Goal: Task Accomplishment & Management: Complete application form

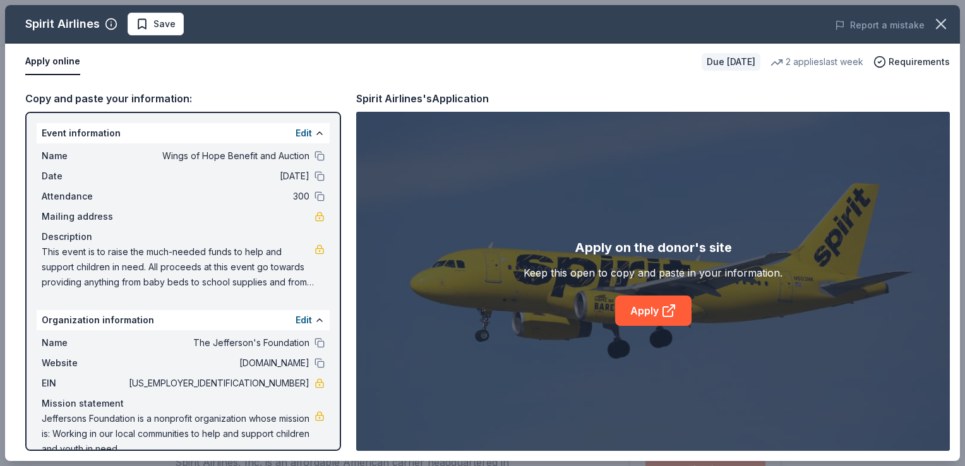
scroll to position [253, 0]
click at [141, 20] on span "Save" at bounding box center [156, 23] width 40 height 15
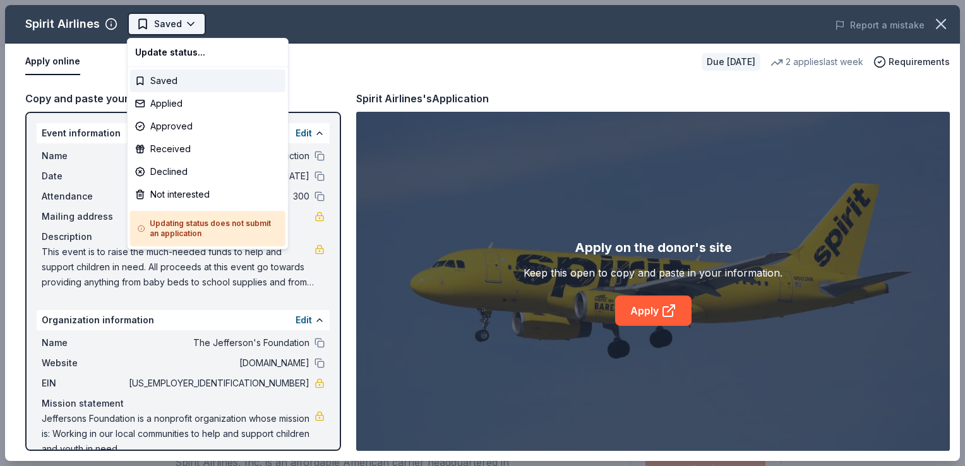
click at [185, 24] on html "Wings of Hope Benefit and Auction Saved Apply Due in 135 days Share Spirit Airl…" at bounding box center [482, 233] width 965 height 466
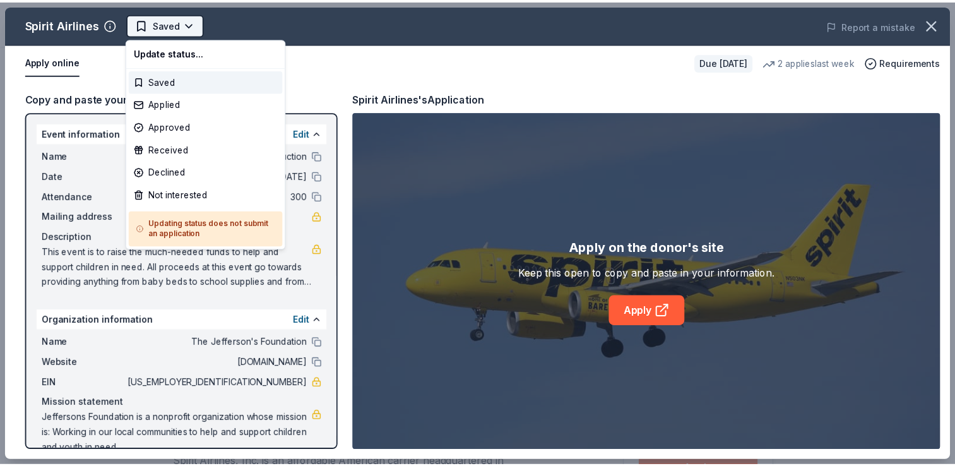
scroll to position [0, 0]
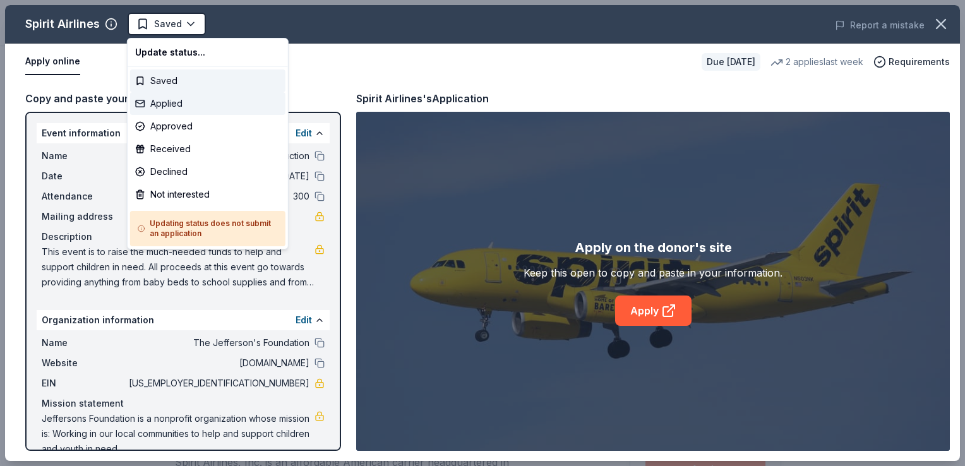
click at [170, 107] on div "Applied" at bounding box center [207, 103] width 155 height 23
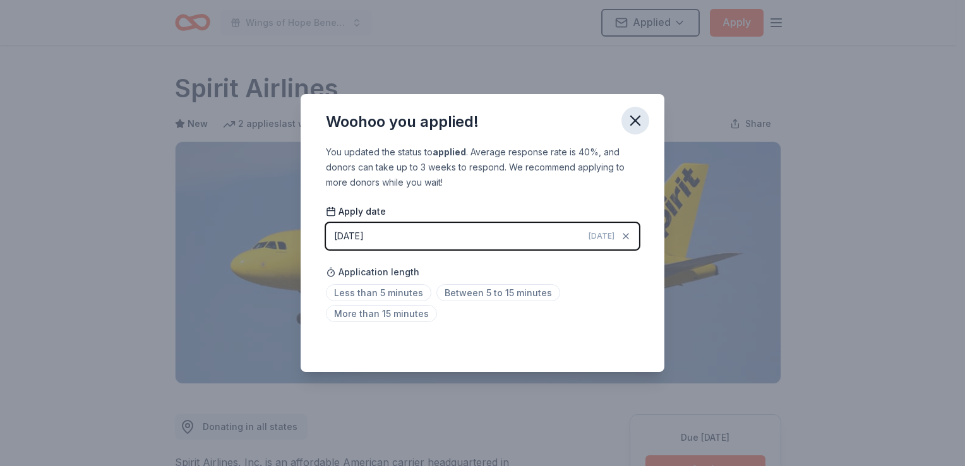
click at [634, 126] on icon "button" at bounding box center [635, 121] width 18 height 18
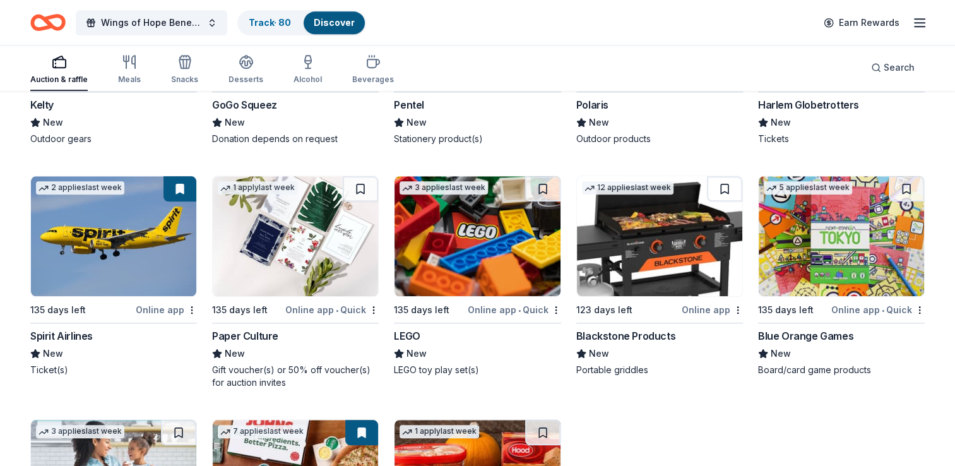
scroll to position [1272, 0]
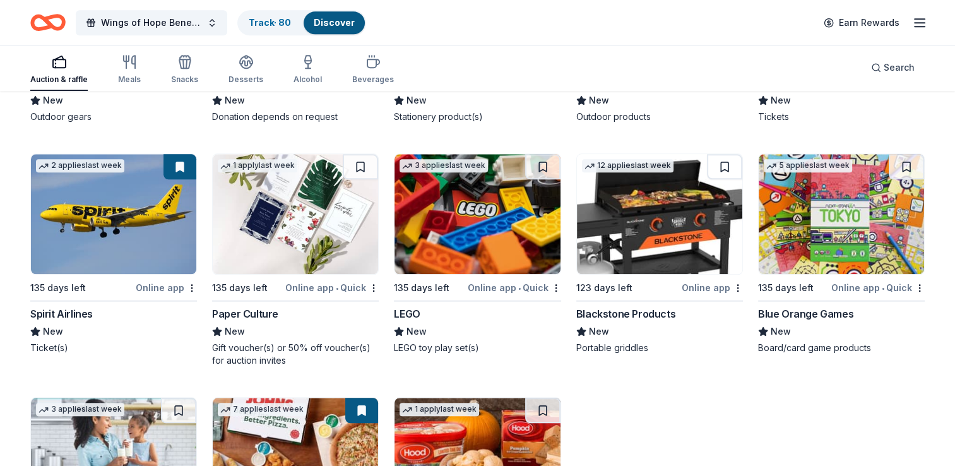
click at [615, 242] on img at bounding box center [659, 214] width 165 height 120
click at [651, 243] on img at bounding box center [659, 214] width 165 height 120
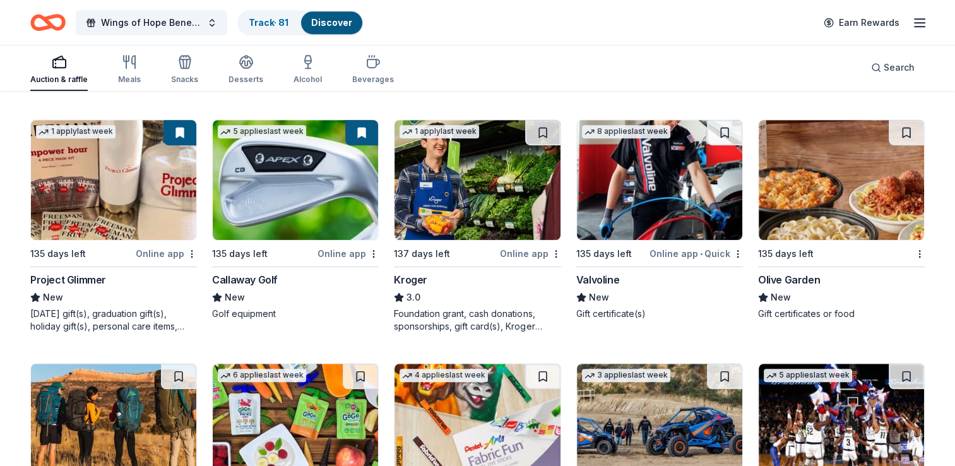
scroll to position [809, 0]
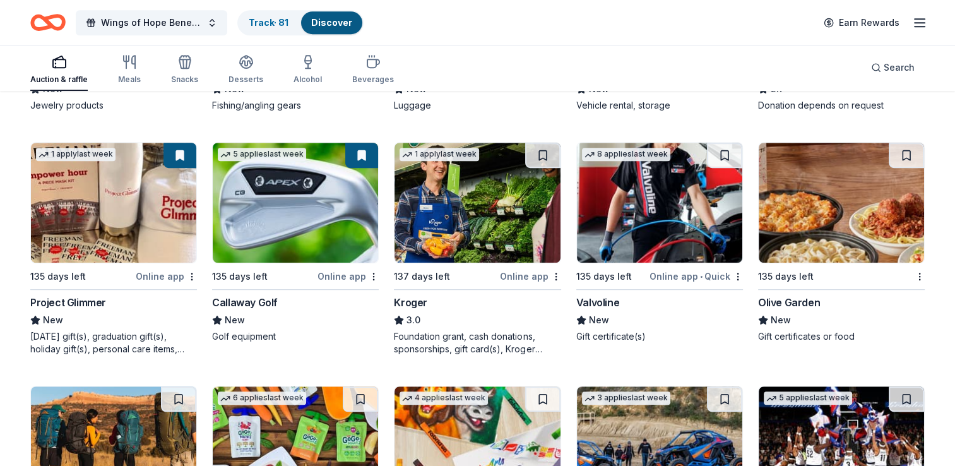
click at [281, 229] on img at bounding box center [295, 203] width 165 height 120
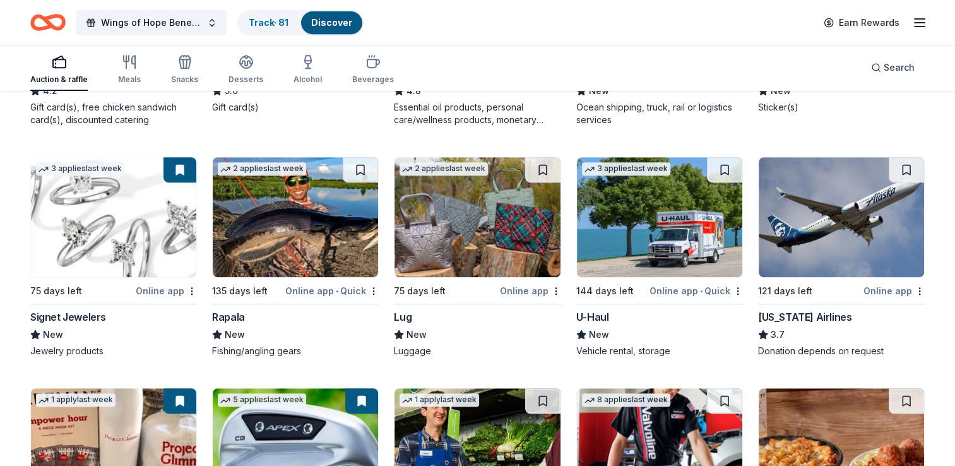
scroll to position [556, 0]
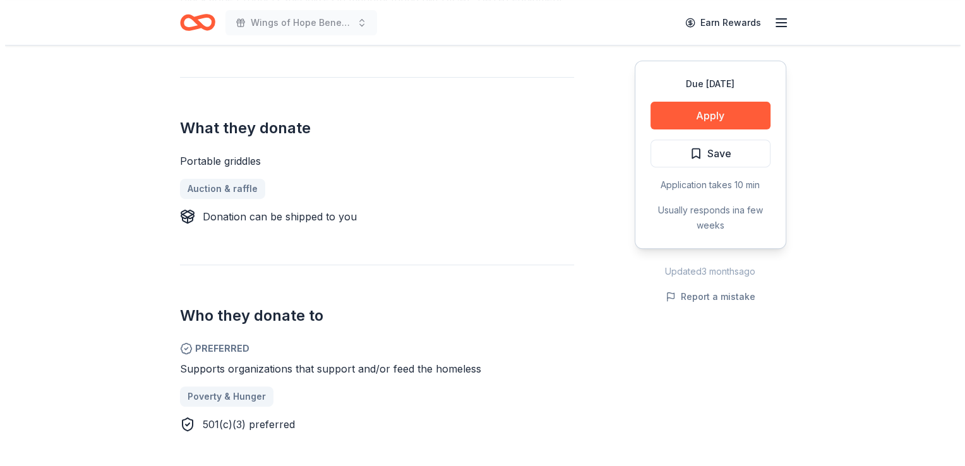
scroll to position [442, 0]
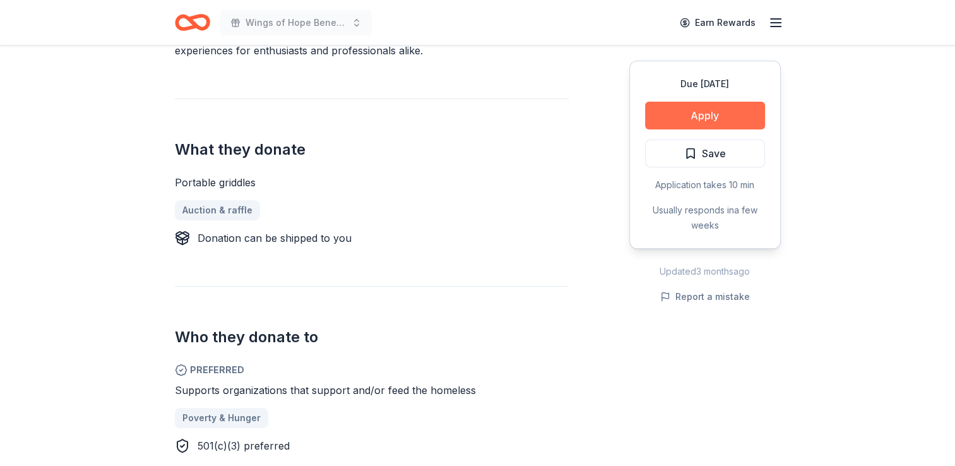
click at [708, 107] on button "Apply" at bounding box center [705, 116] width 120 height 28
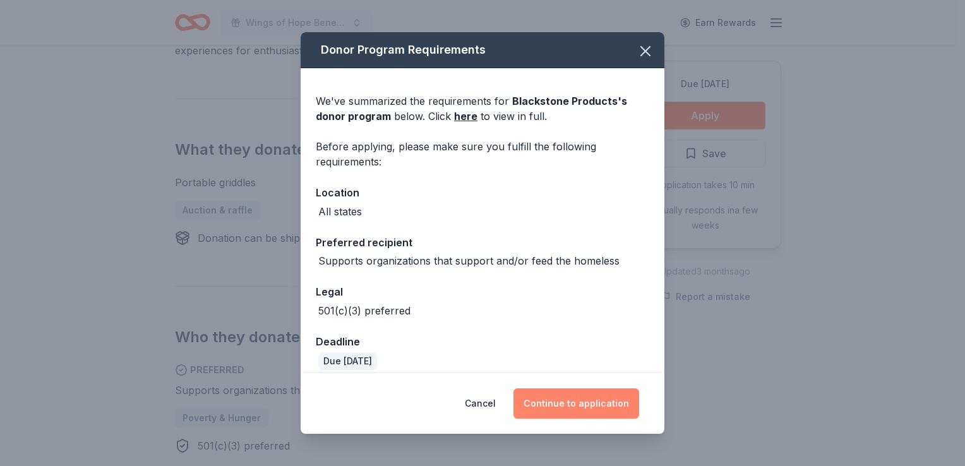
click at [565, 397] on button "Continue to application" at bounding box center [576, 403] width 126 height 30
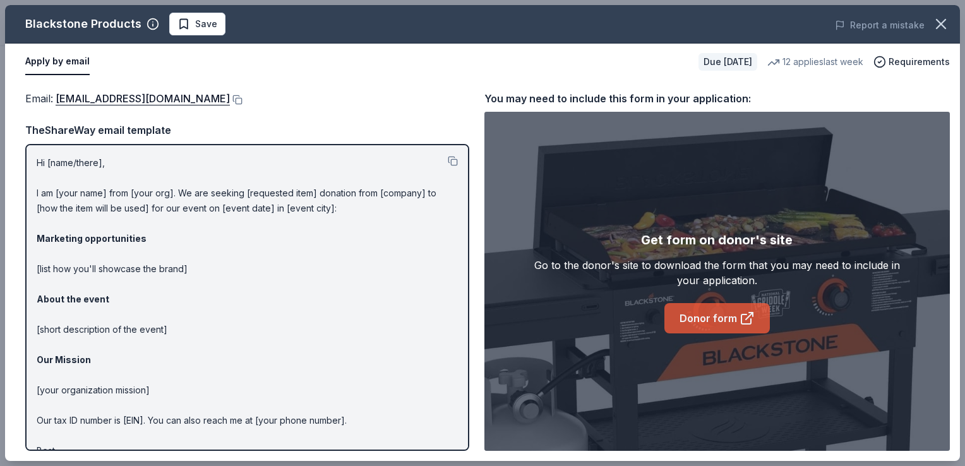
click at [711, 322] on link "Donor form" at bounding box center [716, 318] width 105 height 30
click at [690, 317] on link "Donor form" at bounding box center [716, 318] width 105 height 30
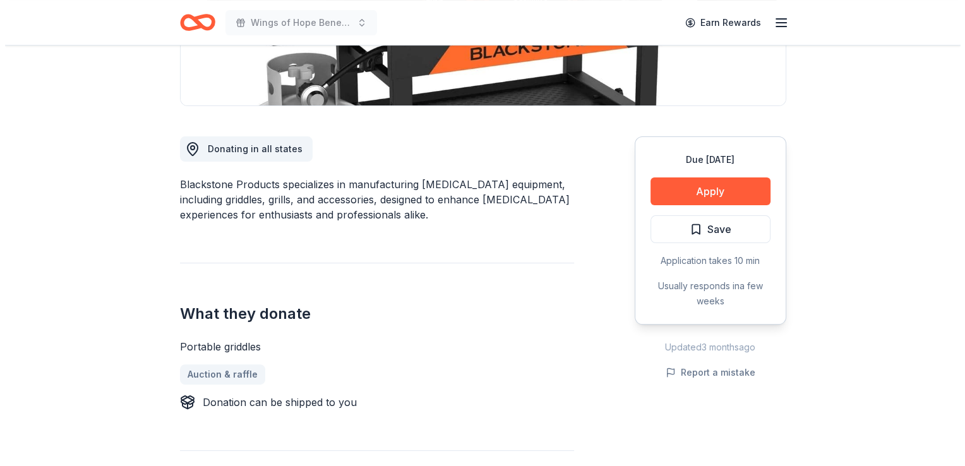
scroll to position [303, 0]
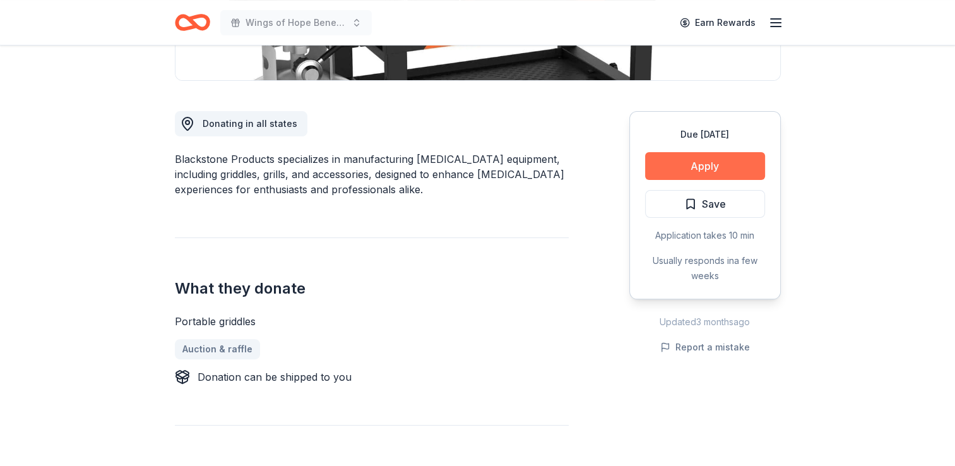
click at [702, 170] on button "Apply" at bounding box center [705, 166] width 120 height 28
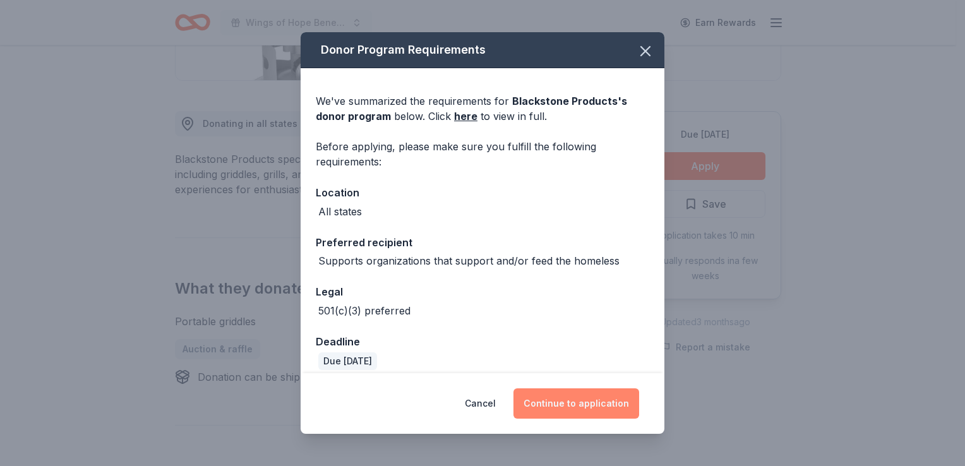
click at [538, 400] on button "Continue to application" at bounding box center [576, 403] width 126 height 30
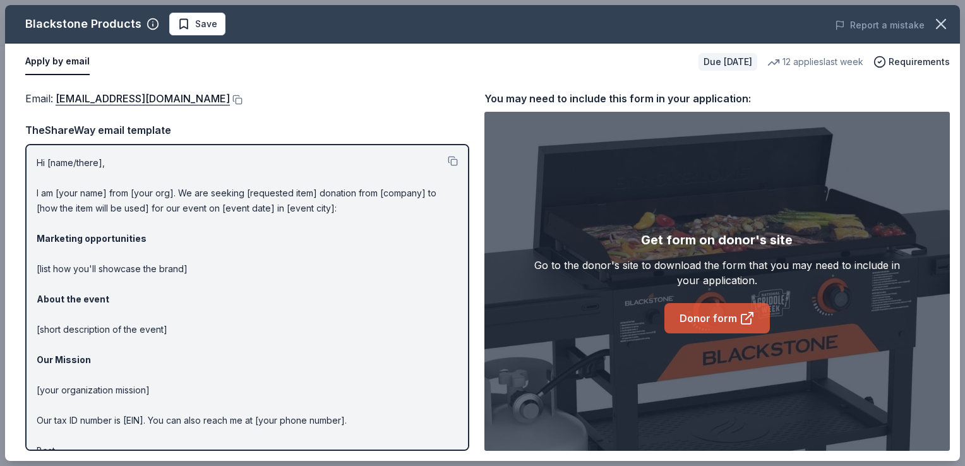
click at [702, 320] on link "Donor form" at bounding box center [716, 318] width 105 height 30
click at [212, 23] on span "Save" at bounding box center [206, 23] width 22 height 15
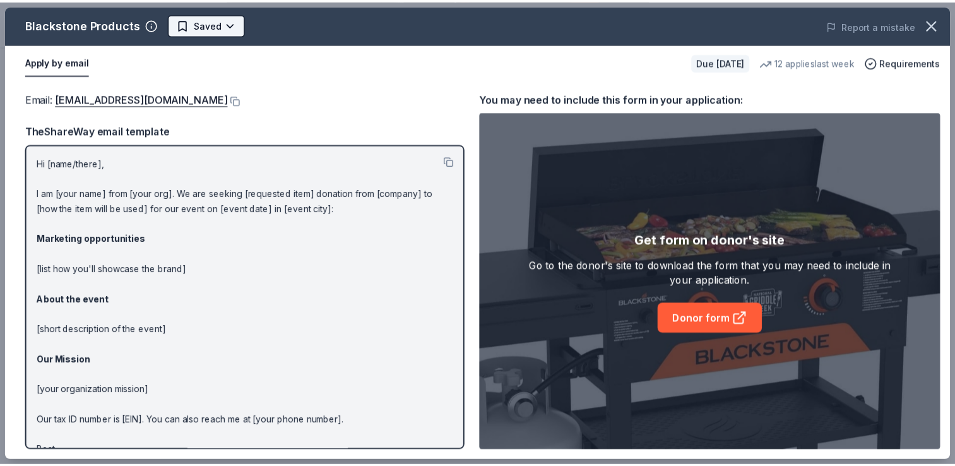
scroll to position [0, 0]
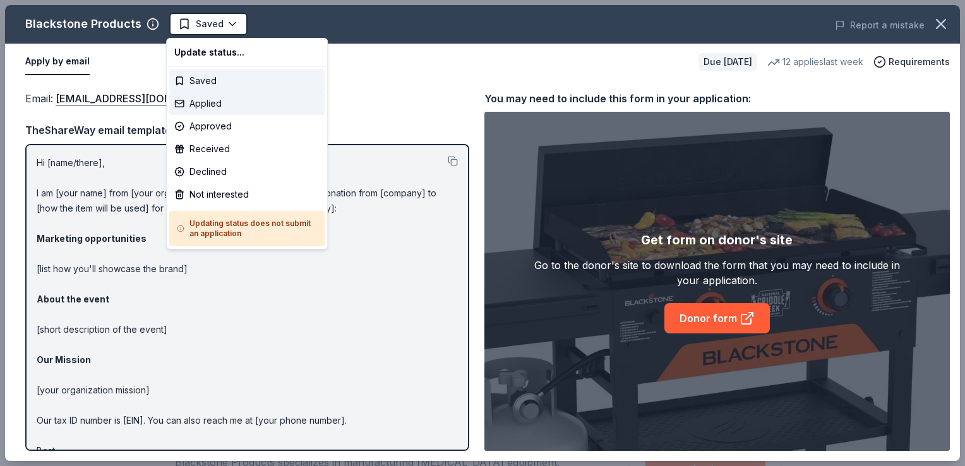
click at [198, 97] on div "Applied" at bounding box center [246, 103] width 155 height 23
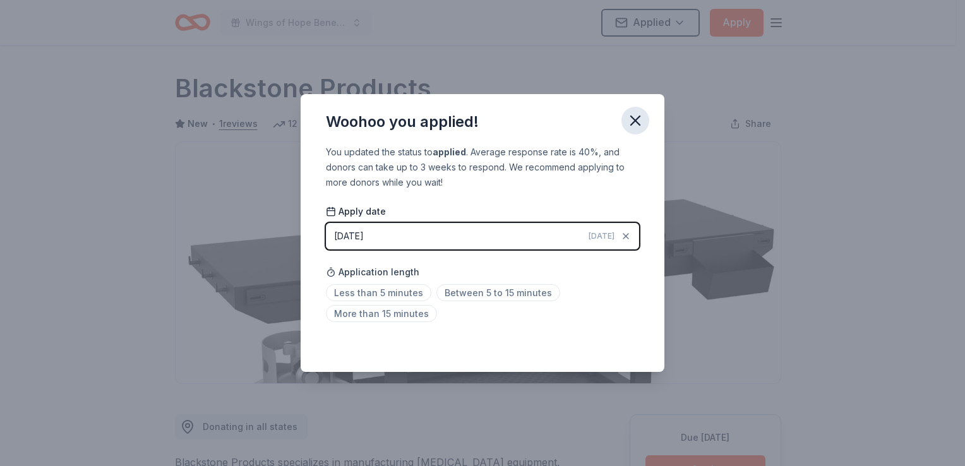
click at [640, 125] on icon "button" at bounding box center [635, 120] width 9 height 9
